Goal: Obtain resource: Obtain resource

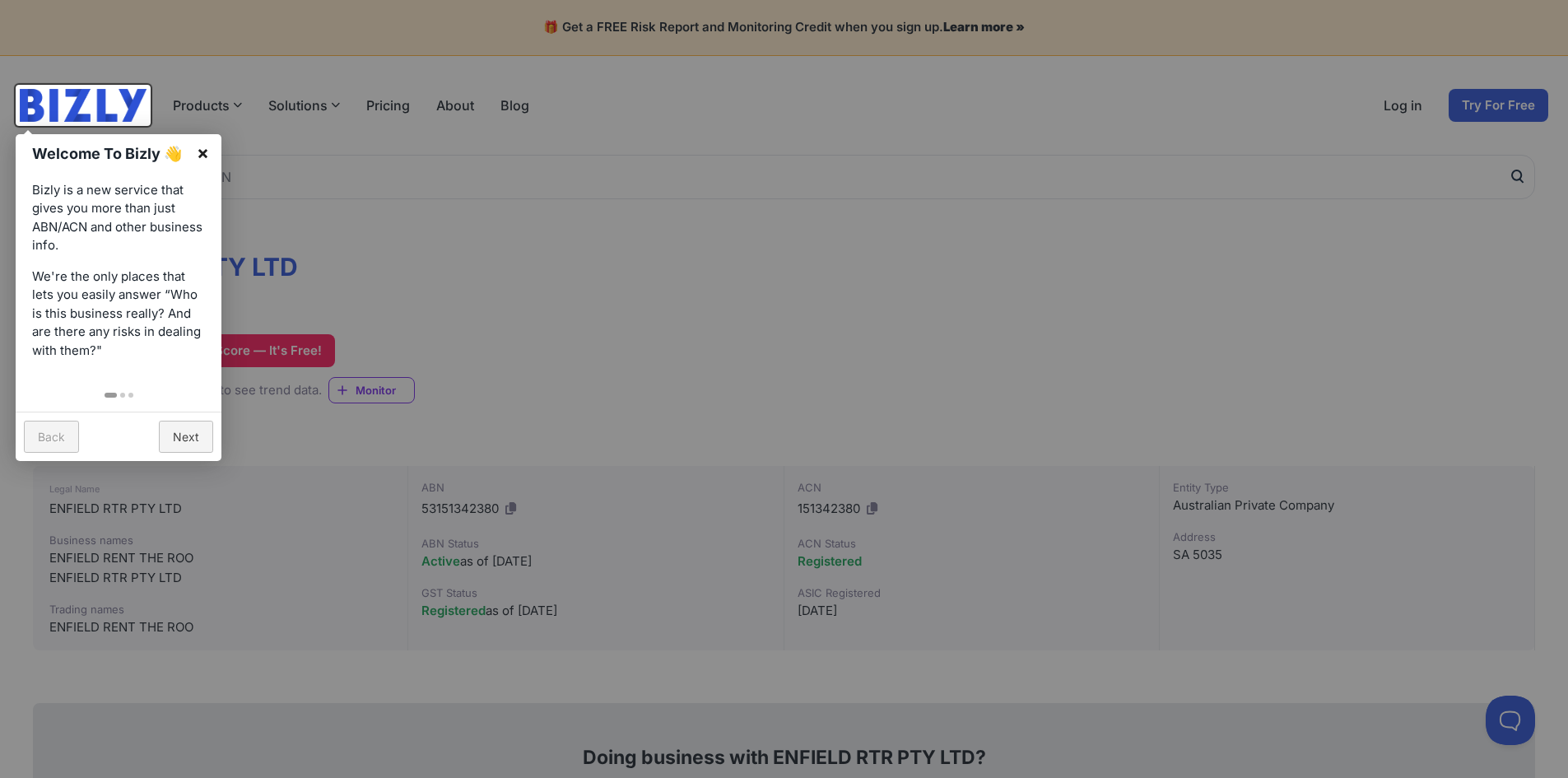
click at [203, 150] on link "×" at bounding box center [203, 153] width 37 height 37
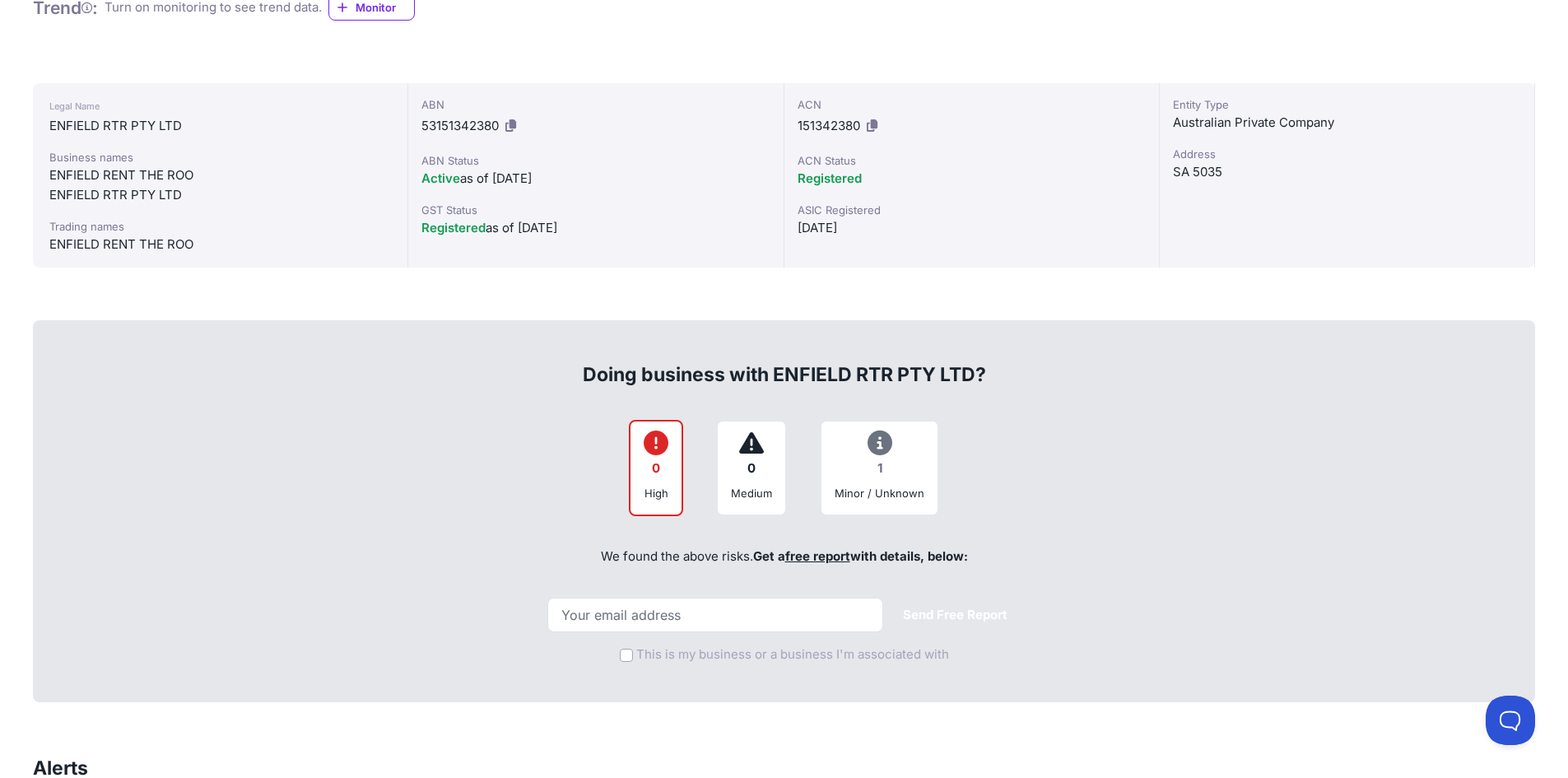
scroll to position [412, 0]
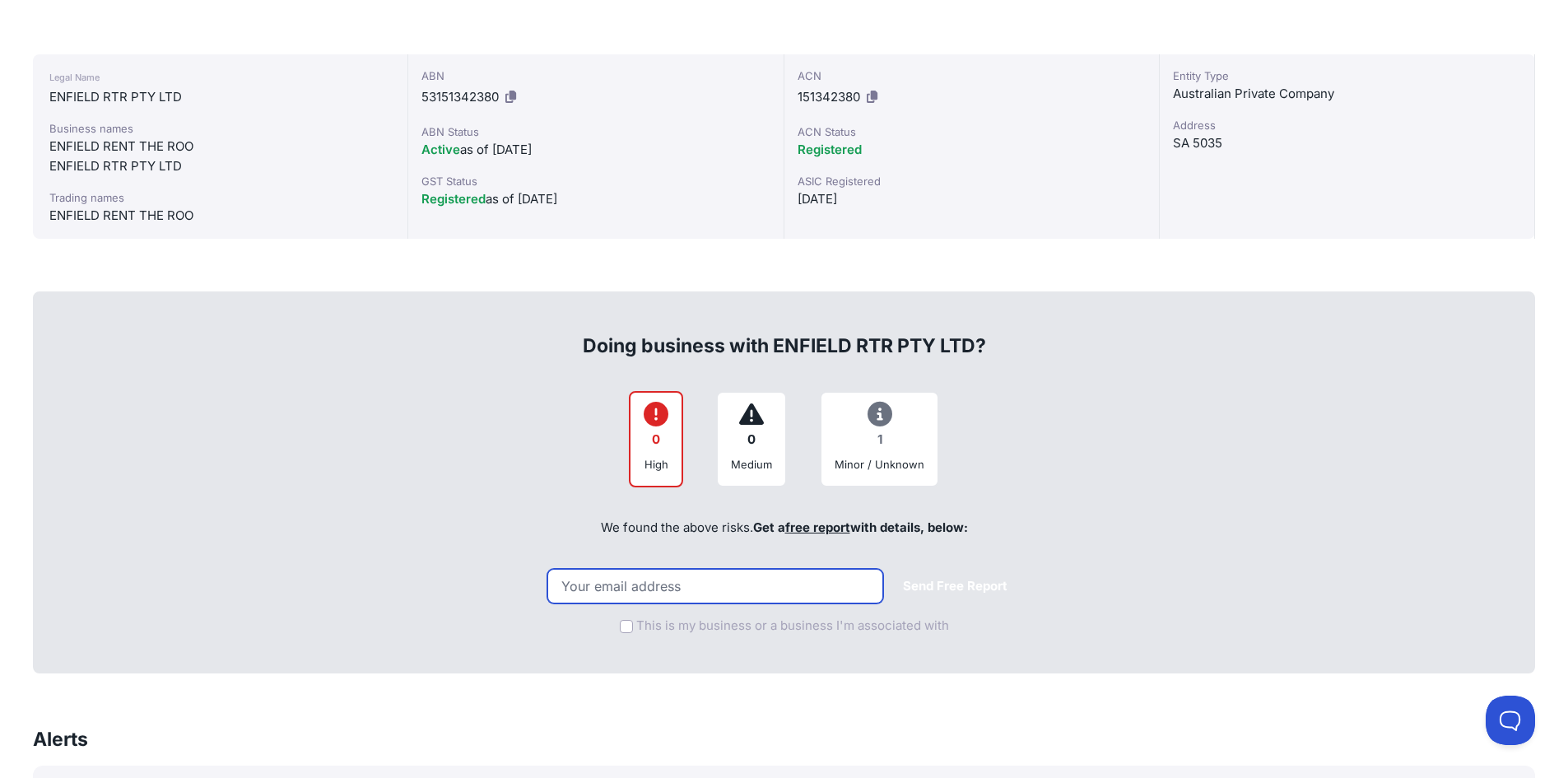
click at [717, 583] on input "email" at bounding box center [715, 585] width 336 height 34
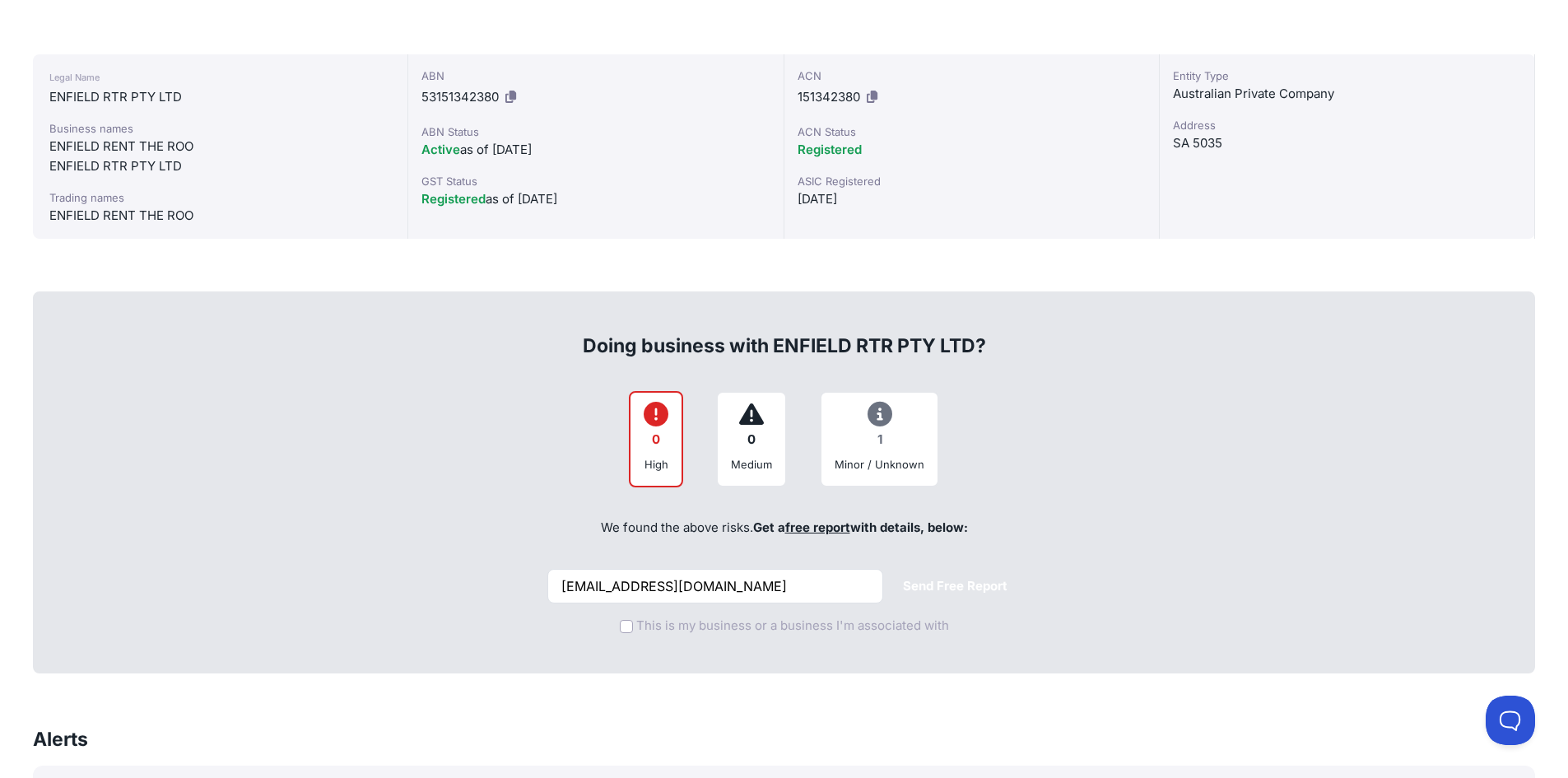
click at [948, 583] on button "Send Free Report" at bounding box center [954, 586] width 131 height 32
click at [809, 594] on input "[EMAIL_ADDRESS][DOMAIN_NAME]" at bounding box center [715, 585] width 336 height 34
click at [918, 586] on button "Send Free Report" at bounding box center [954, 586] width 131 height 32
click at [757, 589] on input "[EMAIL_ADDRESS][DOMAIN_NAME]" at bounding box center [715, 585] width 336 height 34
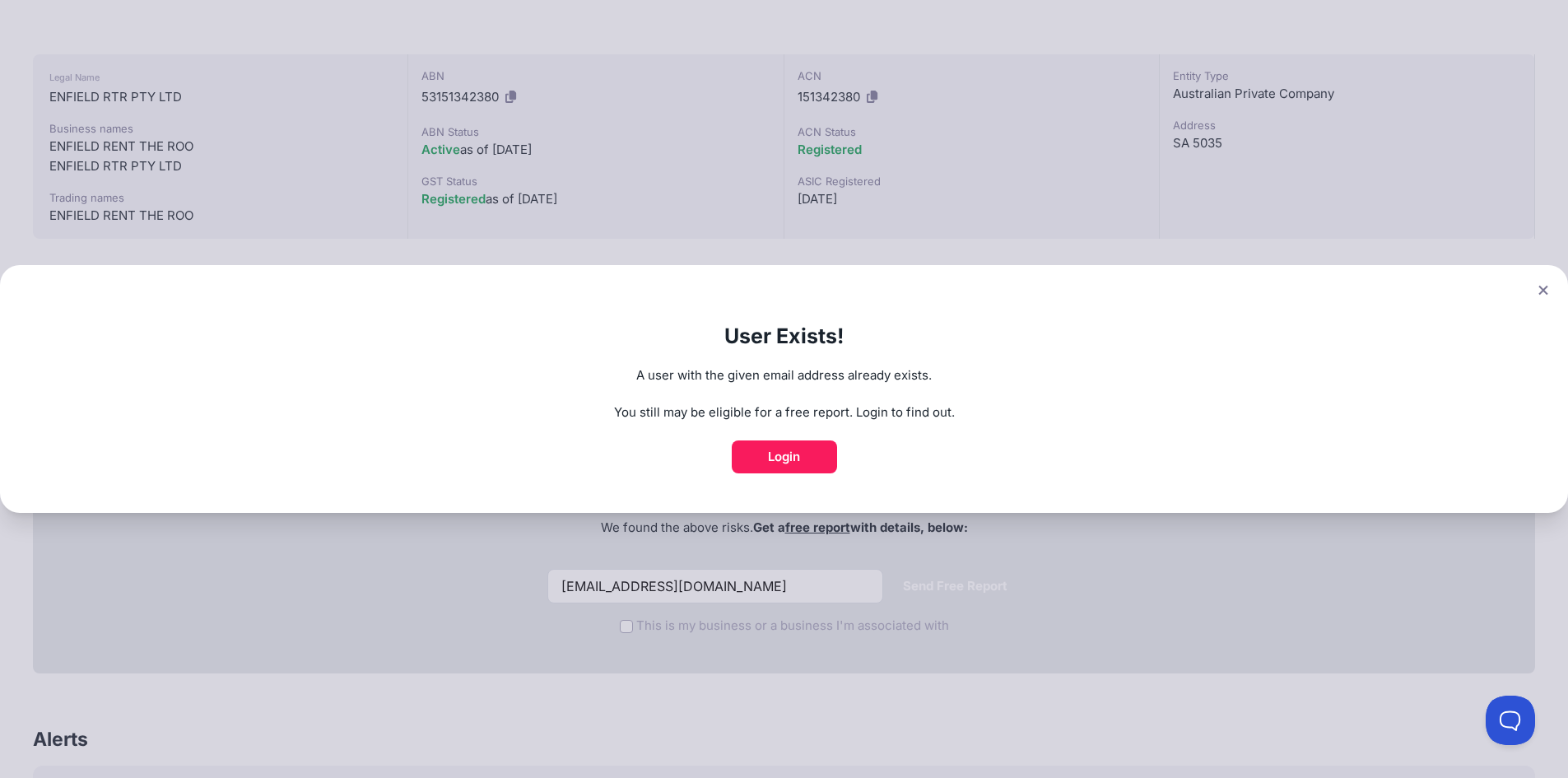
click at [1547, 292] on icon at bounding box center [1541, 290] width 9 height 9
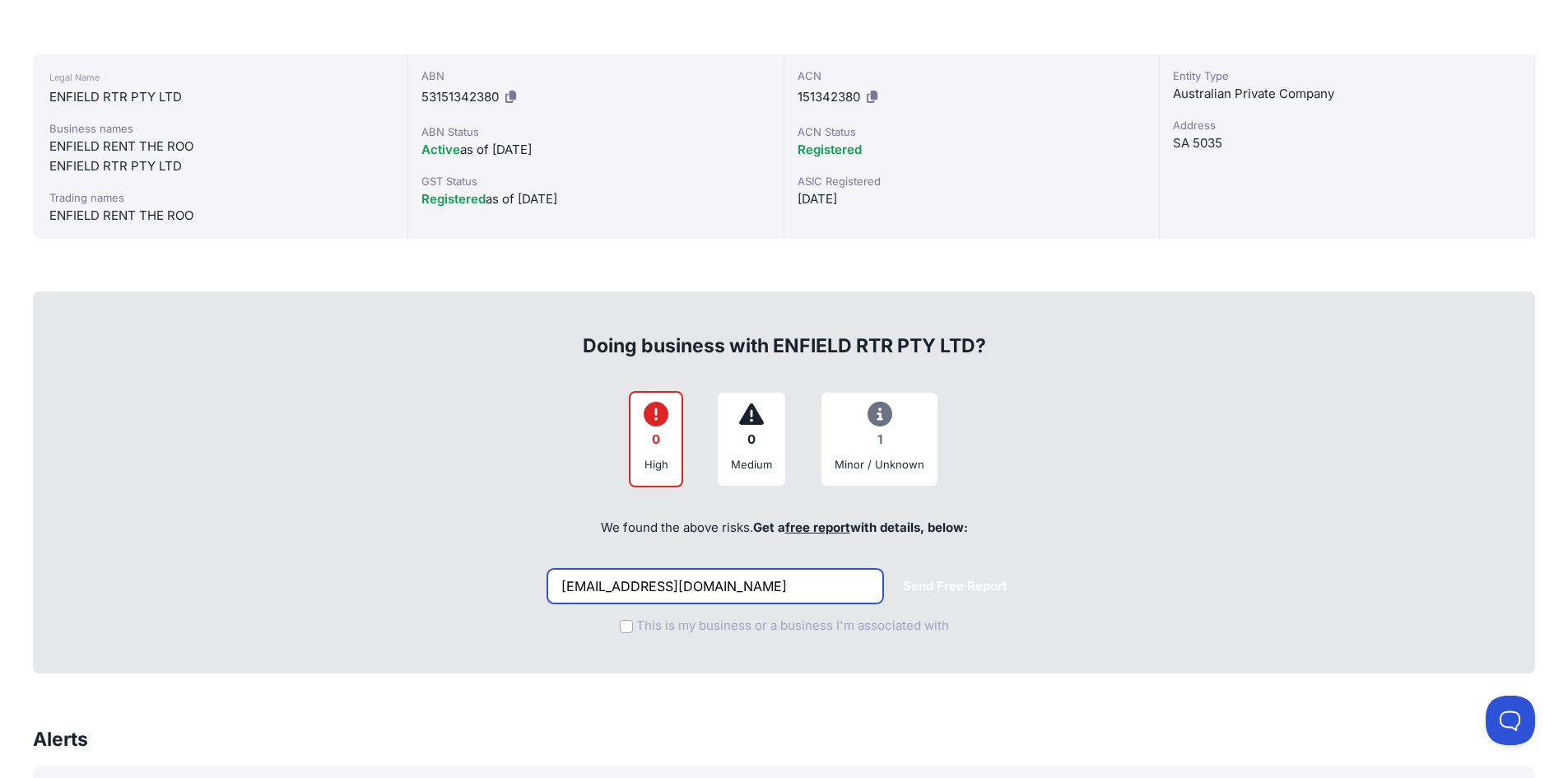
click at [637, 585] on input "[EMAIL_ADDRESS][DOMAIN_NAME]" at bounding box center [715, 585] width 336 height 34
type input "[EMAIL_ADDRESS][DOMAIN_NAME]"
click at [952, 580] on button "Send Free Report" at bounding box center [954, 586] width 131 height 32
